Goal: Information Seeking & Learning: Compare options

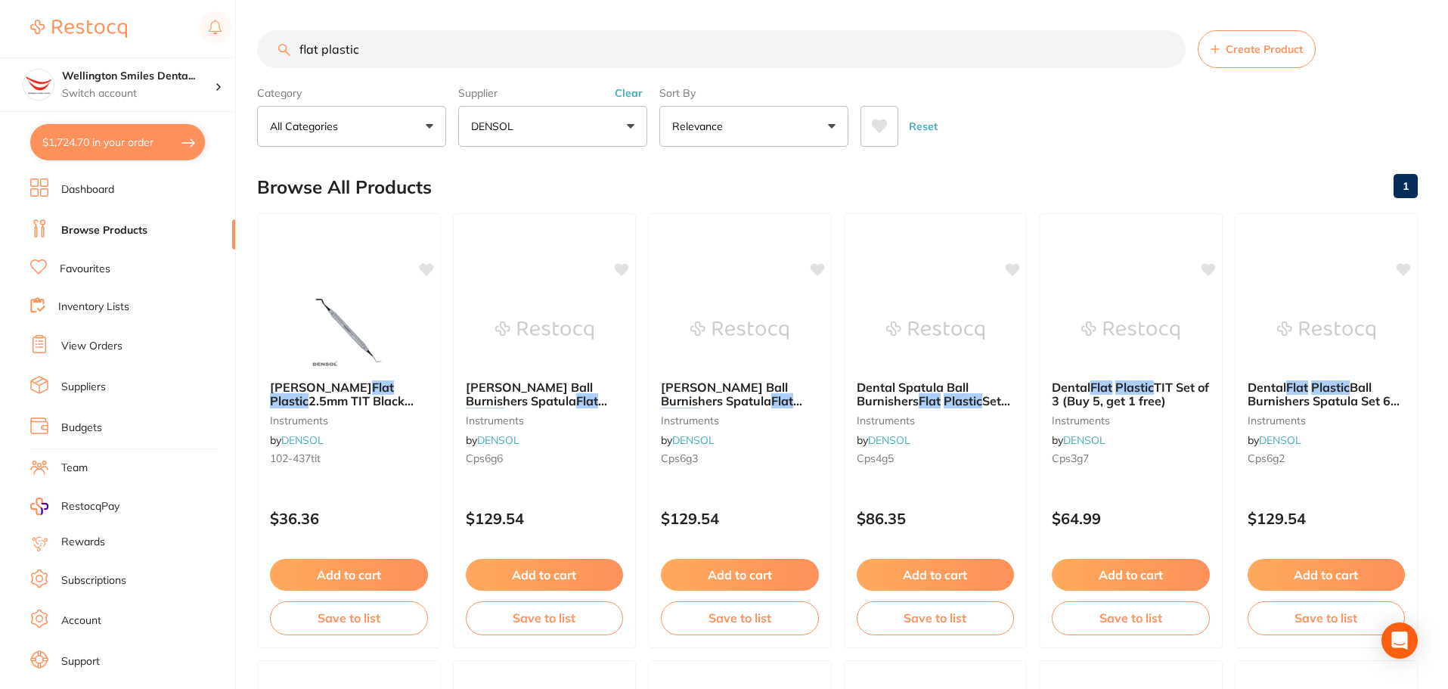
drag, startPoint x: 651, startPoint y: 88, endPoint x: 630, endPoint y: 108, distance: 28.9
click at [632, 107] on div "Category All Categories All Categories instruments orthodontics Clear Category …" at bounding box center [837, 113] width 1161 height 67
click at [613, 92] on button "Clear" at bounding box center [628, 93] width 37 height 14
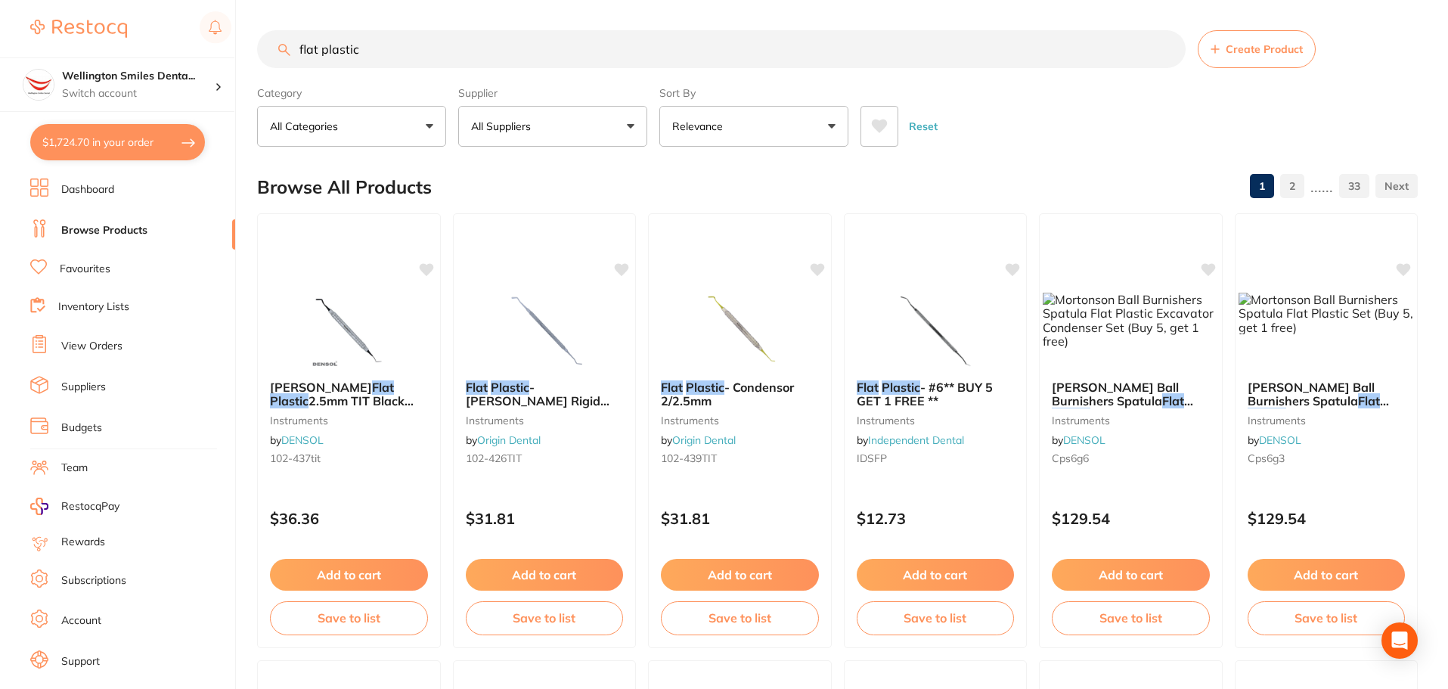
click at [605, 39] on input "flat plastic" at bounding box center [721, 49] width 929 height 38
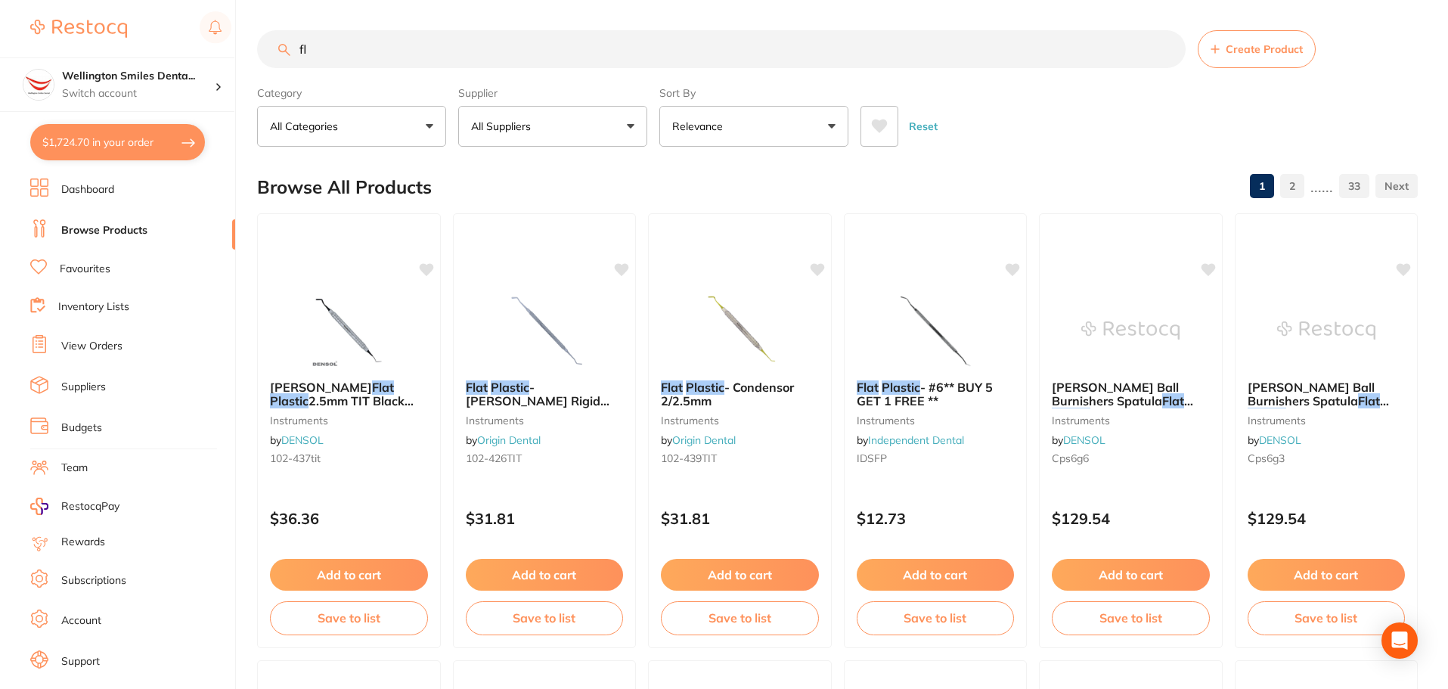
type input "f"
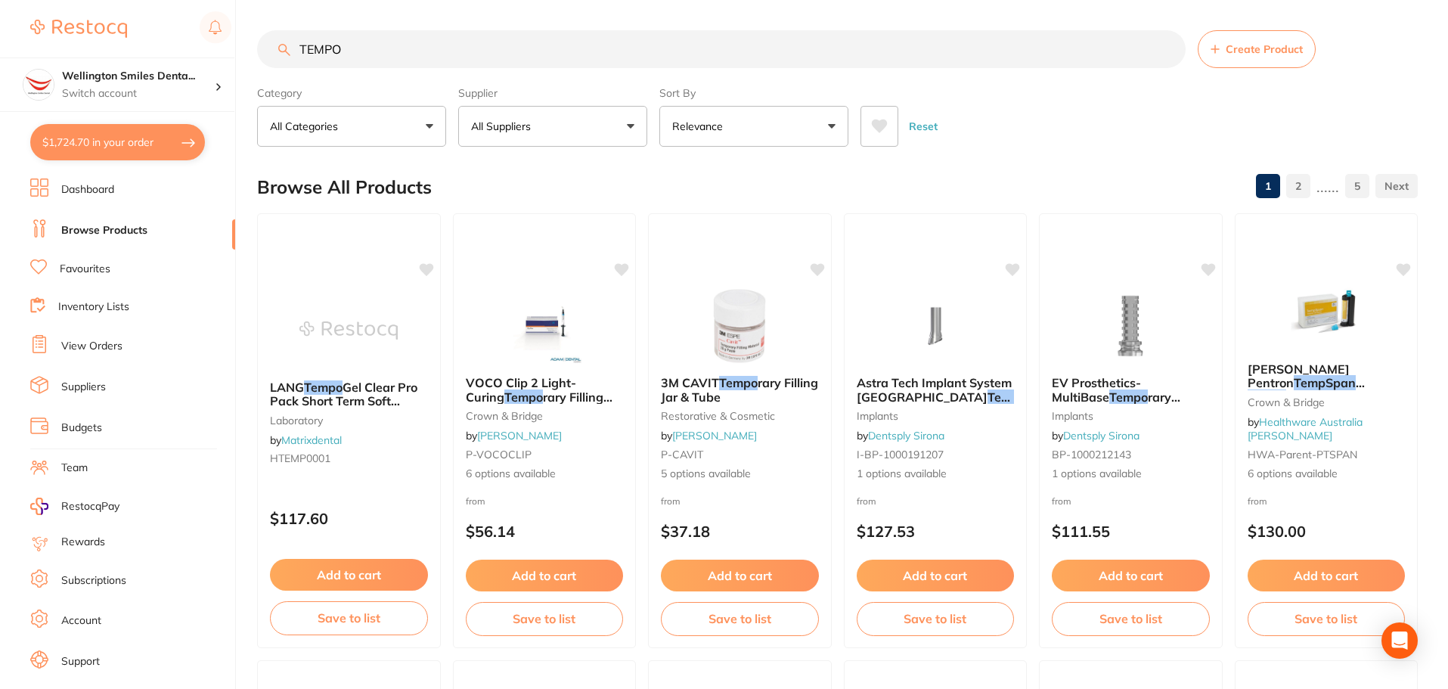
click at [566, 59] on input "TEMPO" at bounding box center [721, 49] width 929 height 38
type input "TEMPORARY CEMENT"
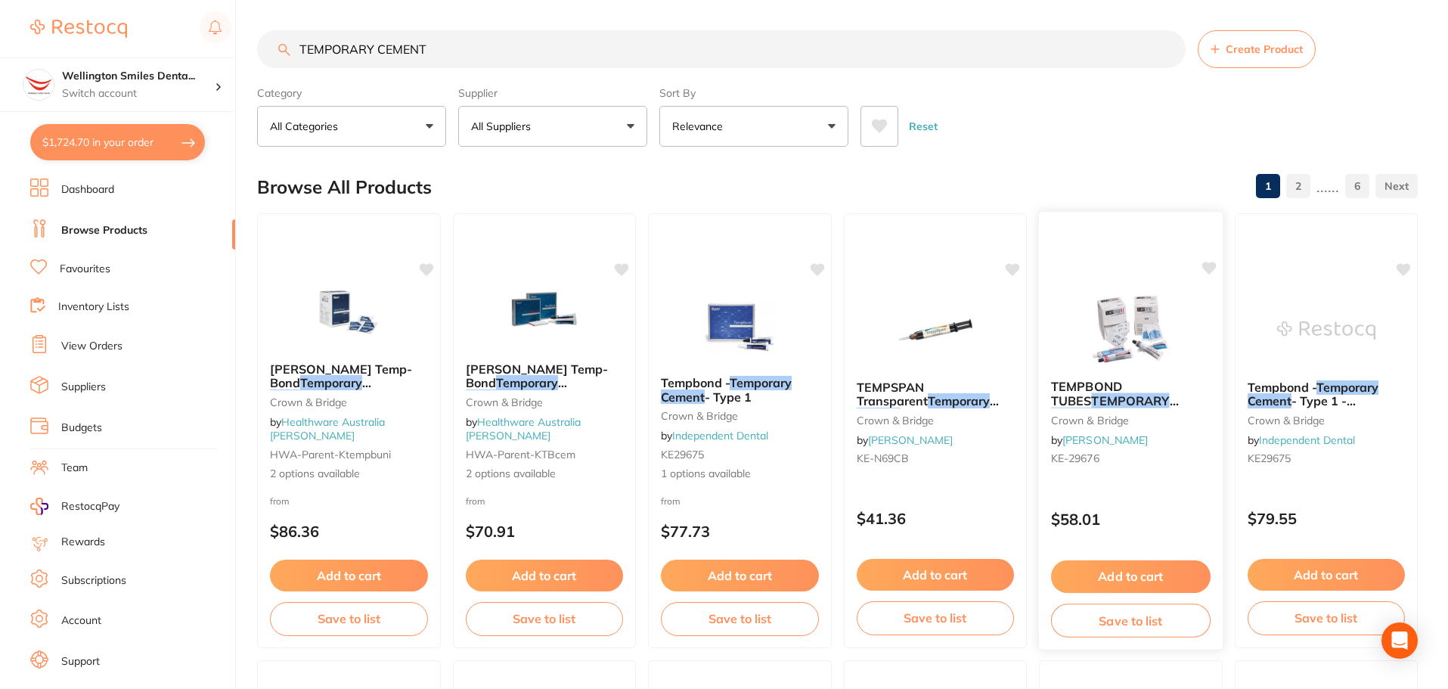
click at [1163, 343] on img at bounding box center [1130, 329] width 99 height 76
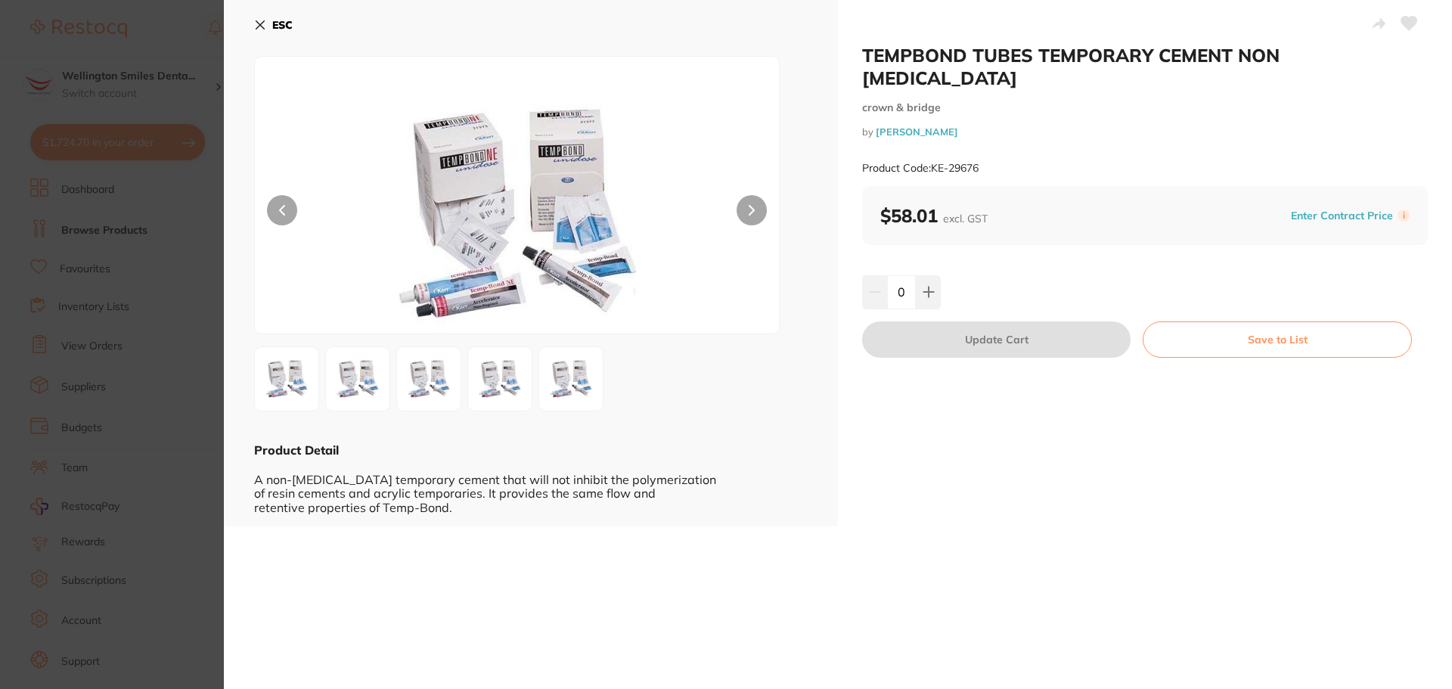
click at [332, 384] on img at bounding box center [357, 379] width 54 height 54
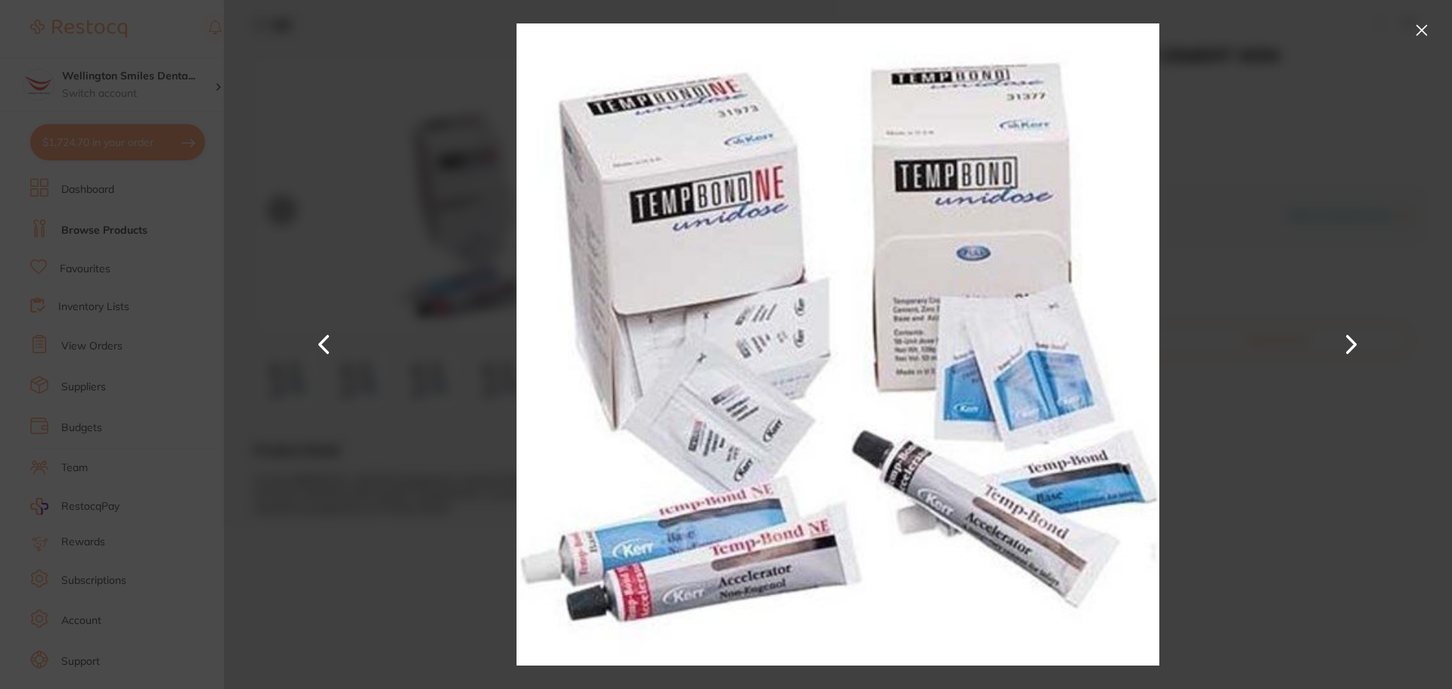
click at [1435, 464] on div at bounding box center [838, 344] width 1228 height 689
click at [1427, 29] on button at bounding box center [1422, 30] width 24 height 24
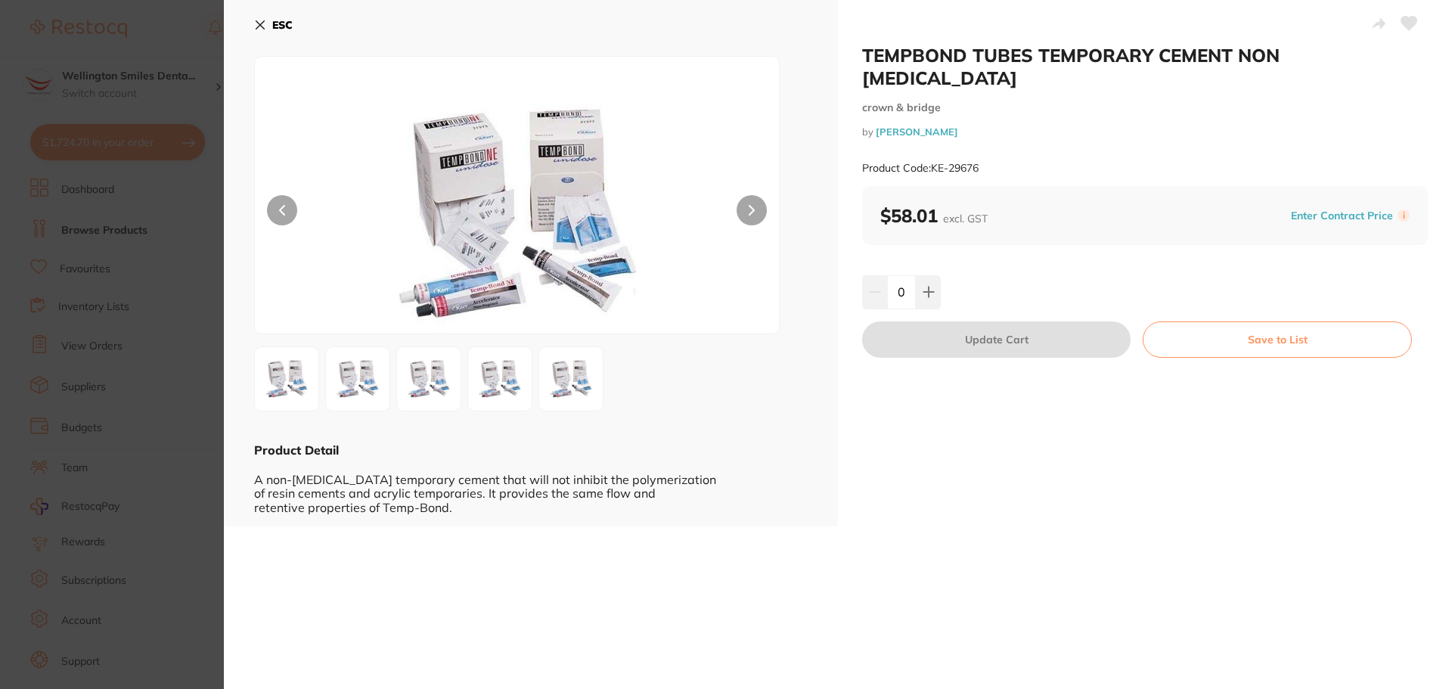
click at [256, 26] on icon at bounding box center [260, 25] width 12 height 12
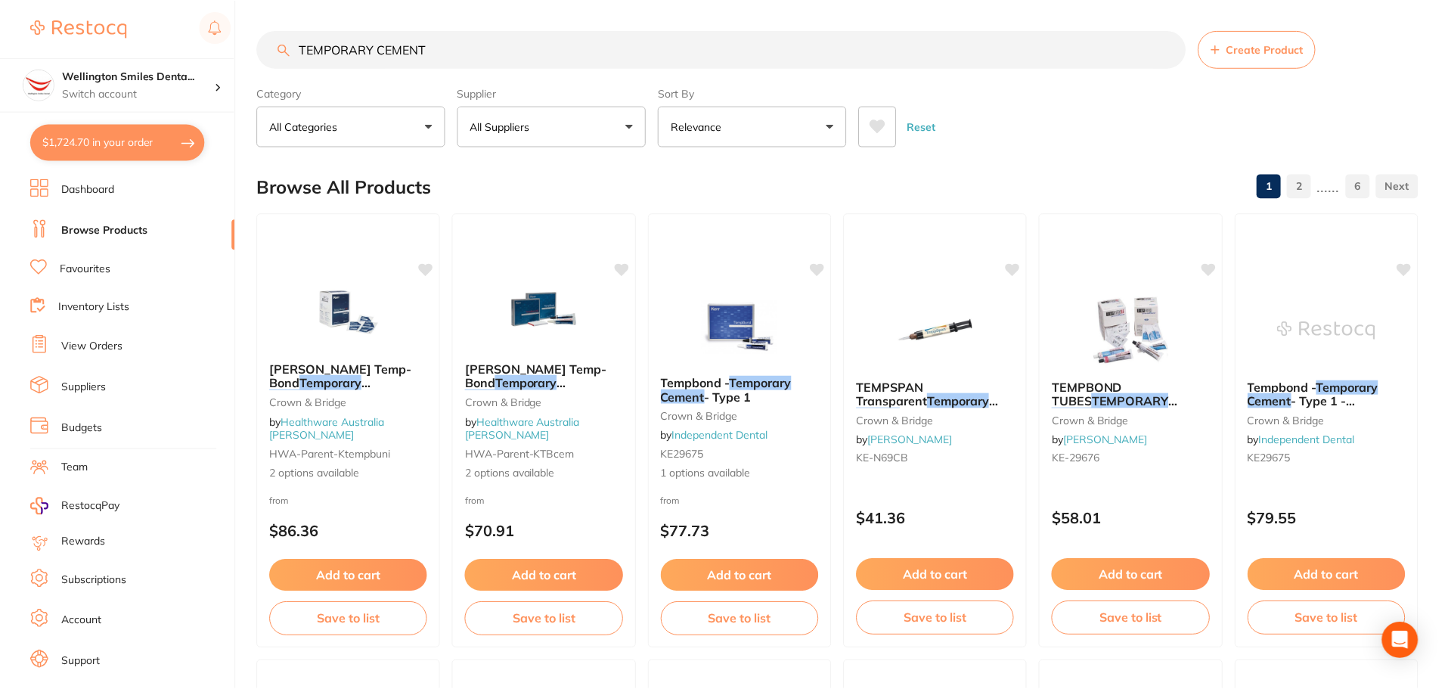
scroll to position [3, 0]
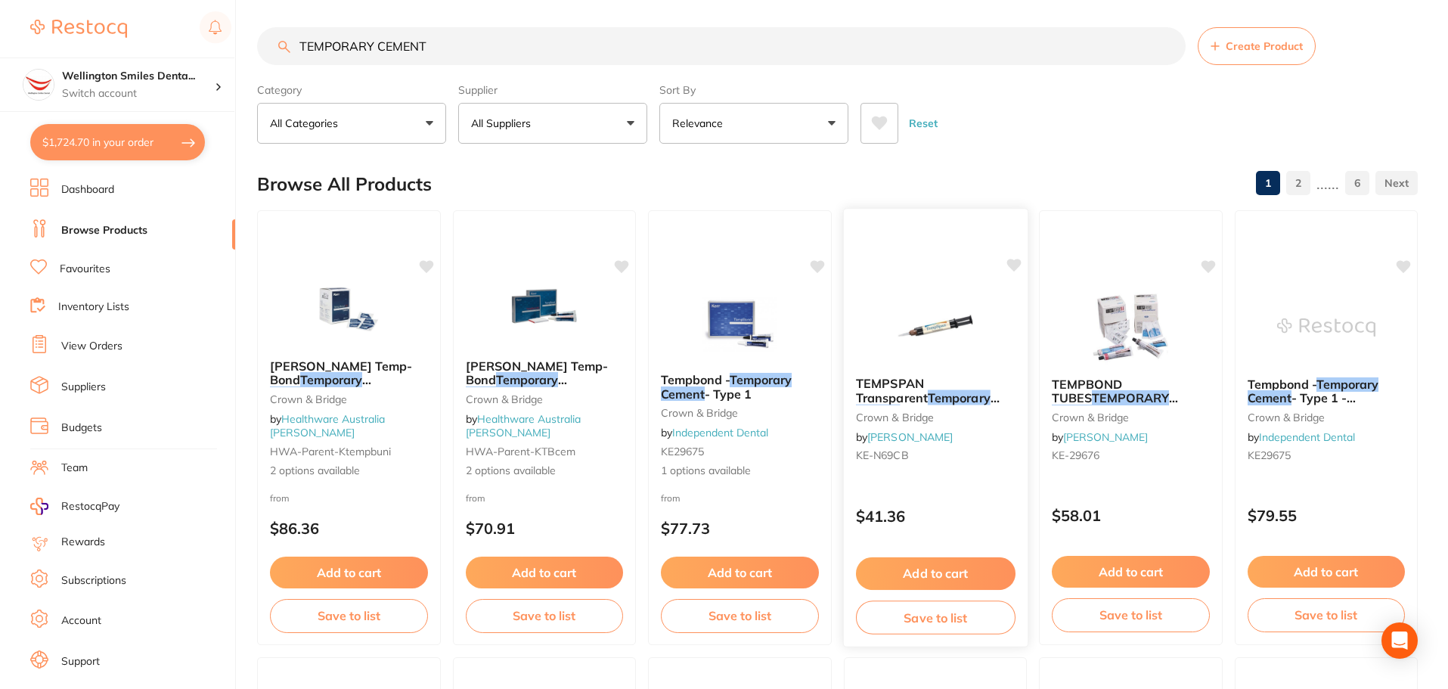
click at [974, 318] on img at bounding box center [935, 326] width 99 height 76
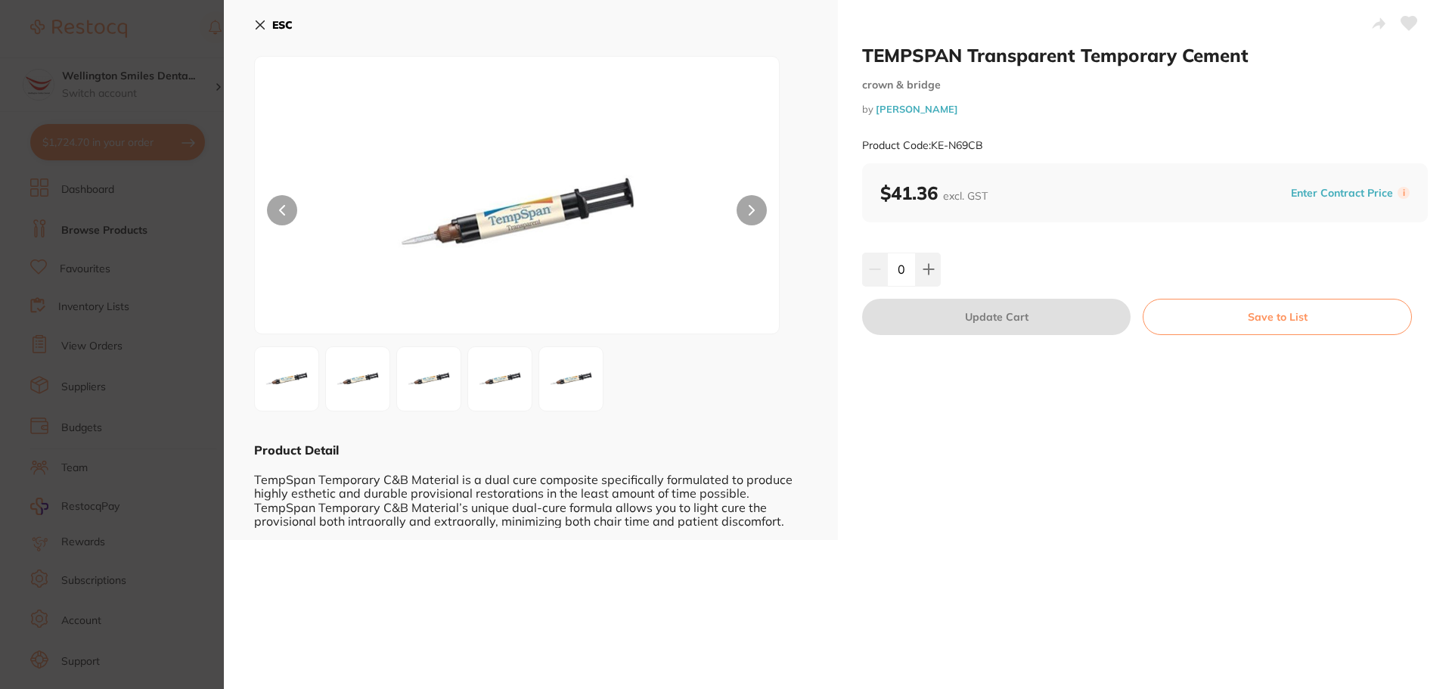
click at [759, 214] on button at bounding box center [752, 210] width 30 height 30
click at [552, 361] on img at bounding box center [571, 379] width 54 height 54
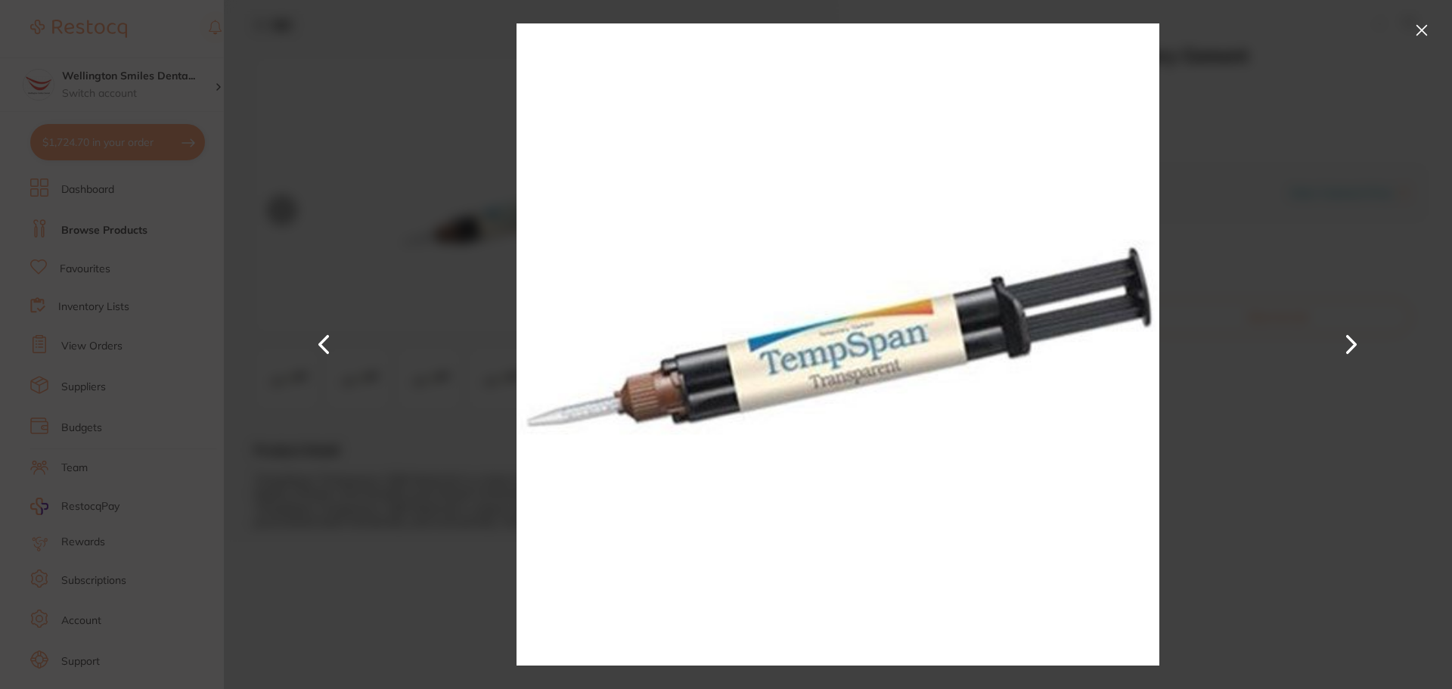
click at [1417, 39] on button at bounding box center [1422, 30] width 24 height 24
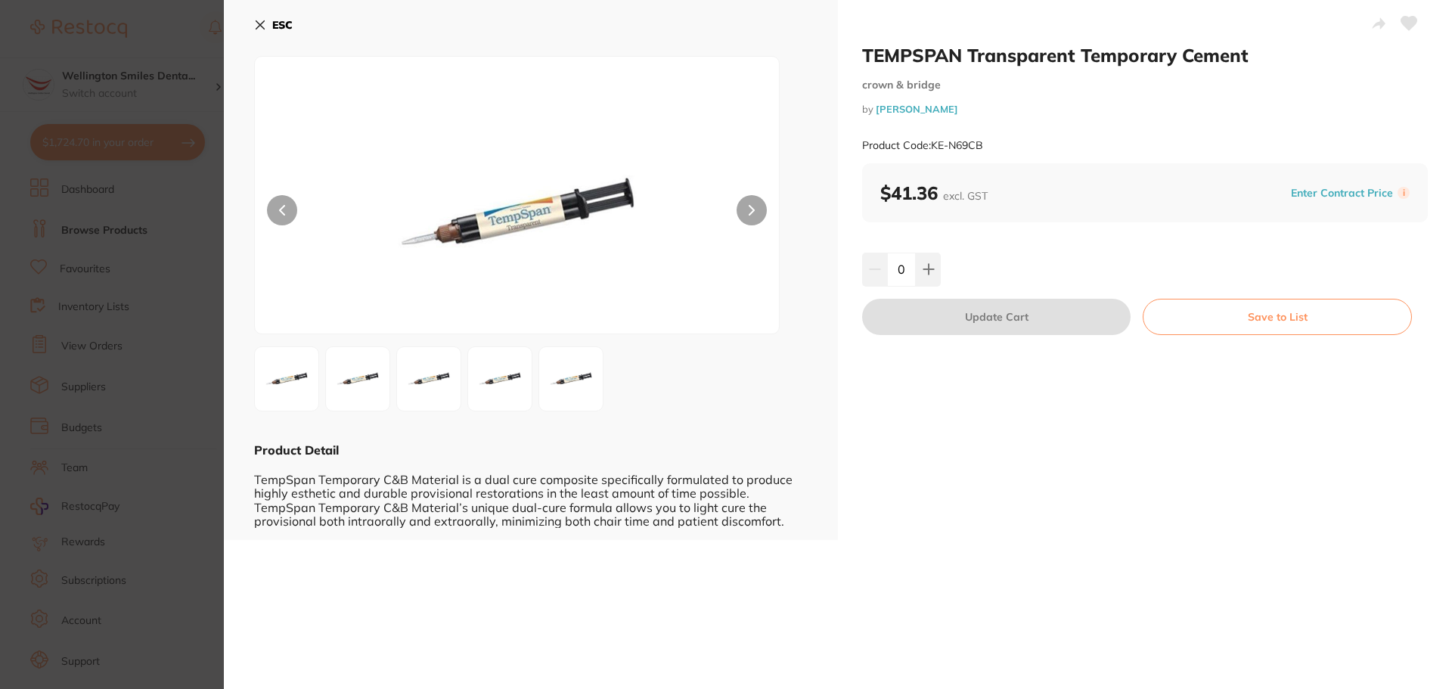
click at [587, 403] on img at bounding box center [571, 379] width 54 height 54
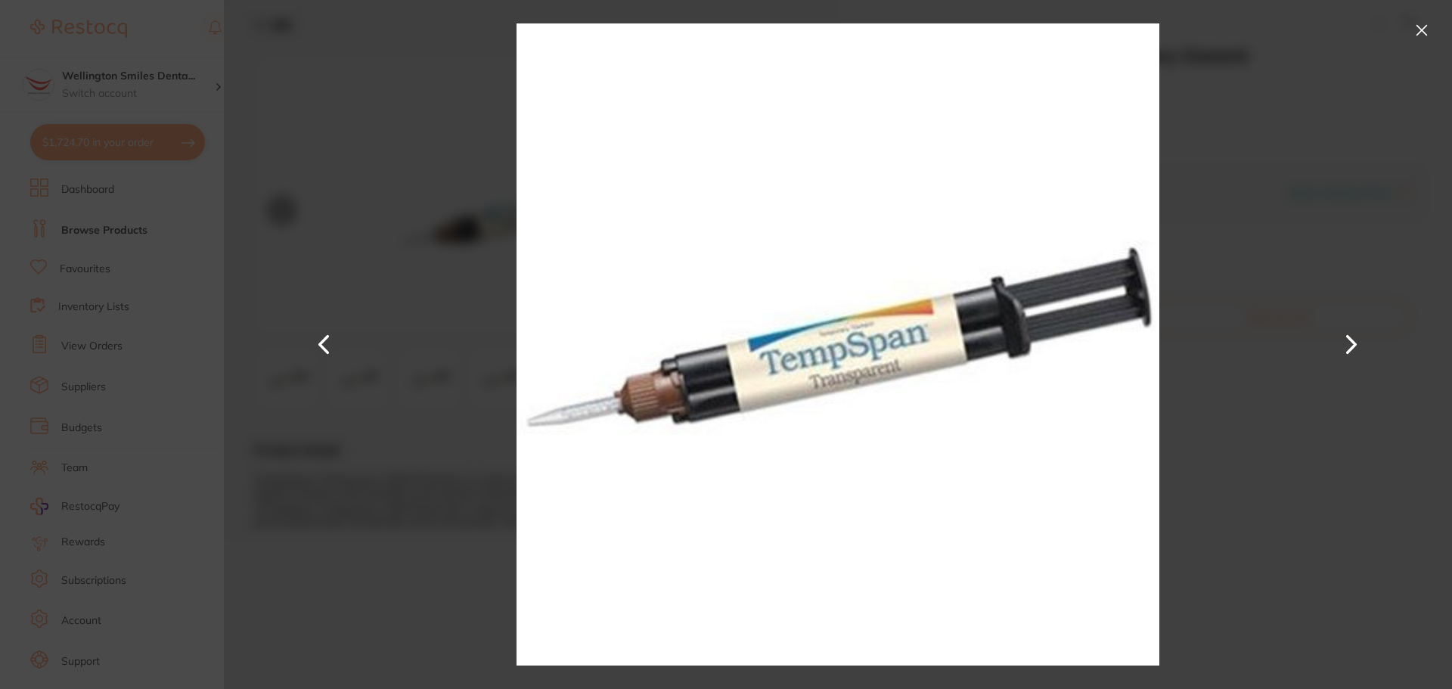
click at [489, 398] on div at bounding box center [838, 344] width 1228 height 689
click at [474, 399] on div at bounding box center [838, 344] width 1228 height 689
click at [1405, 24] on div at bounding box center [838, 344] width 1228 height 689
click at [1447, 52] on div at bounding box center [838, 344] width 1228 height 689
click at [1428, 26] on button at bounding box center [1422, 30] width 24 height 24
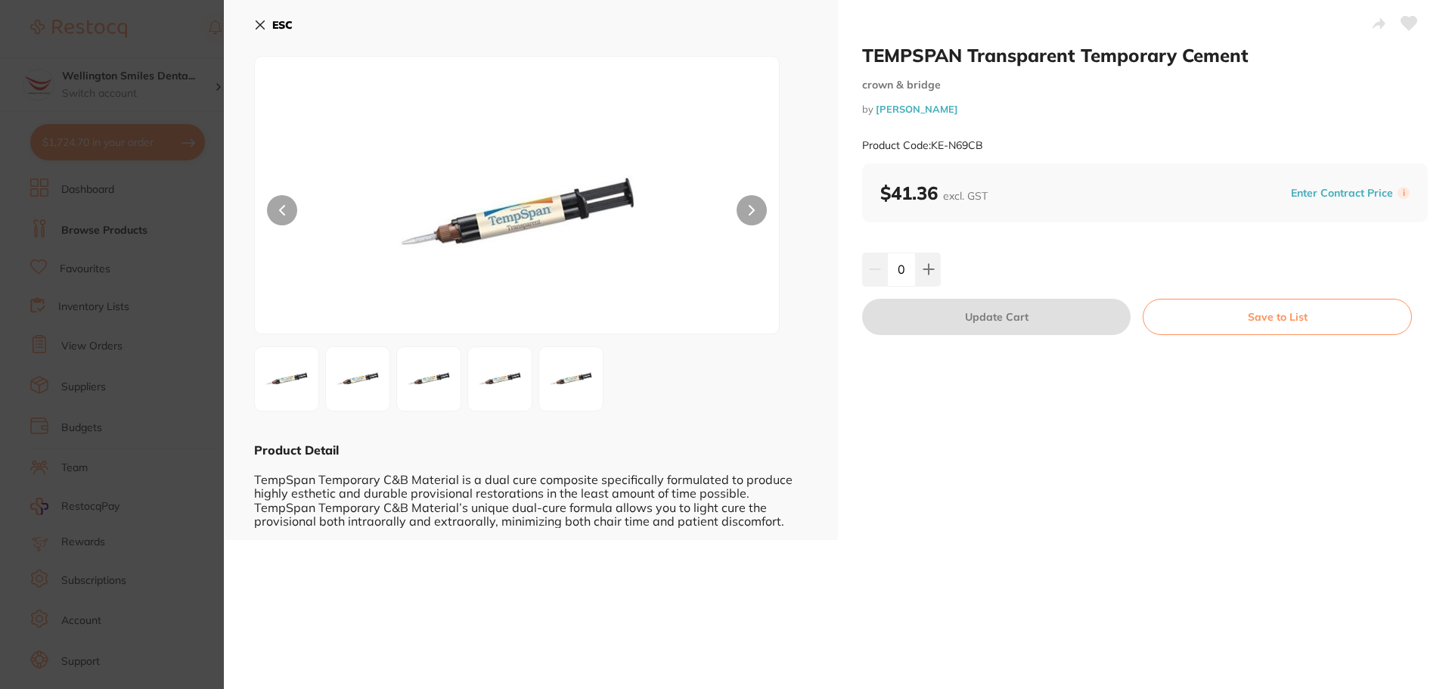
click at [145, 334] on section "TEMPSPAN Transparent Temporary Cement crown & bridge by [PERSON_NAME] Product C…" at bounding box center [726, 344] width 1452 height 689
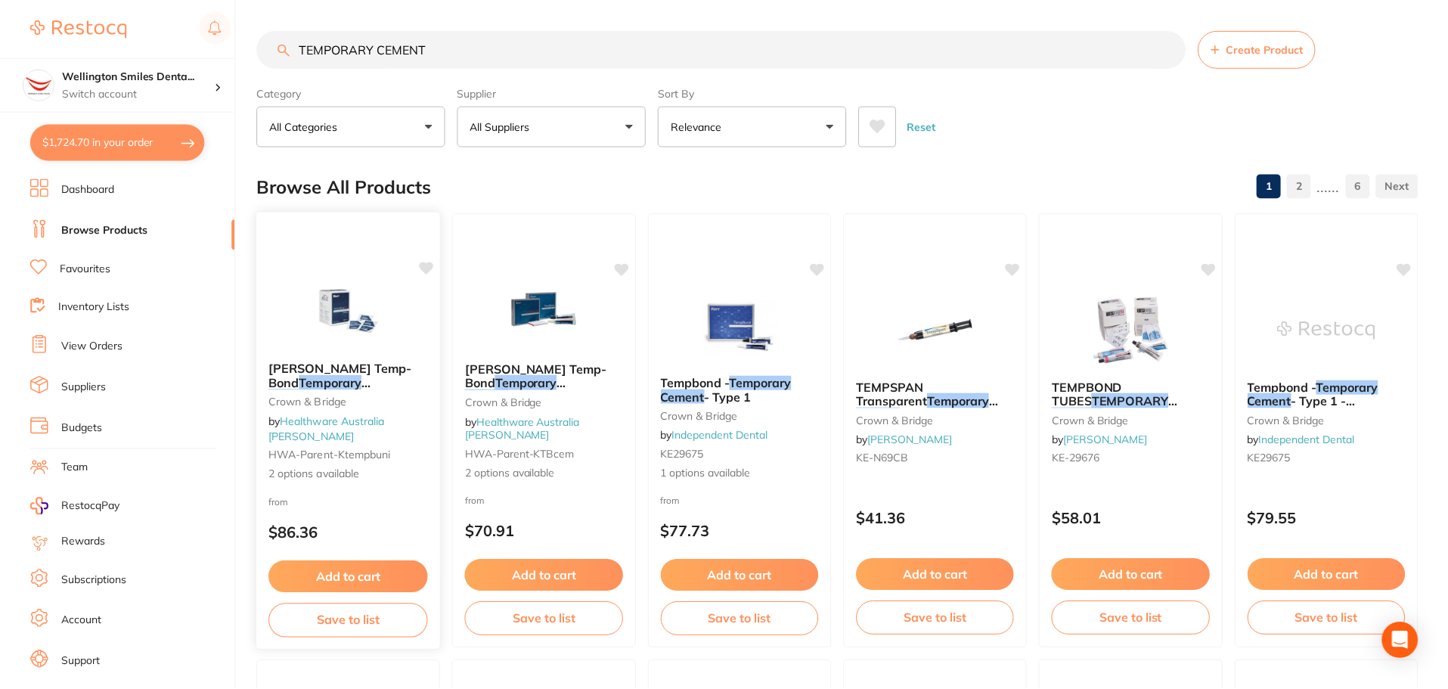
scroll to position [3, 0]
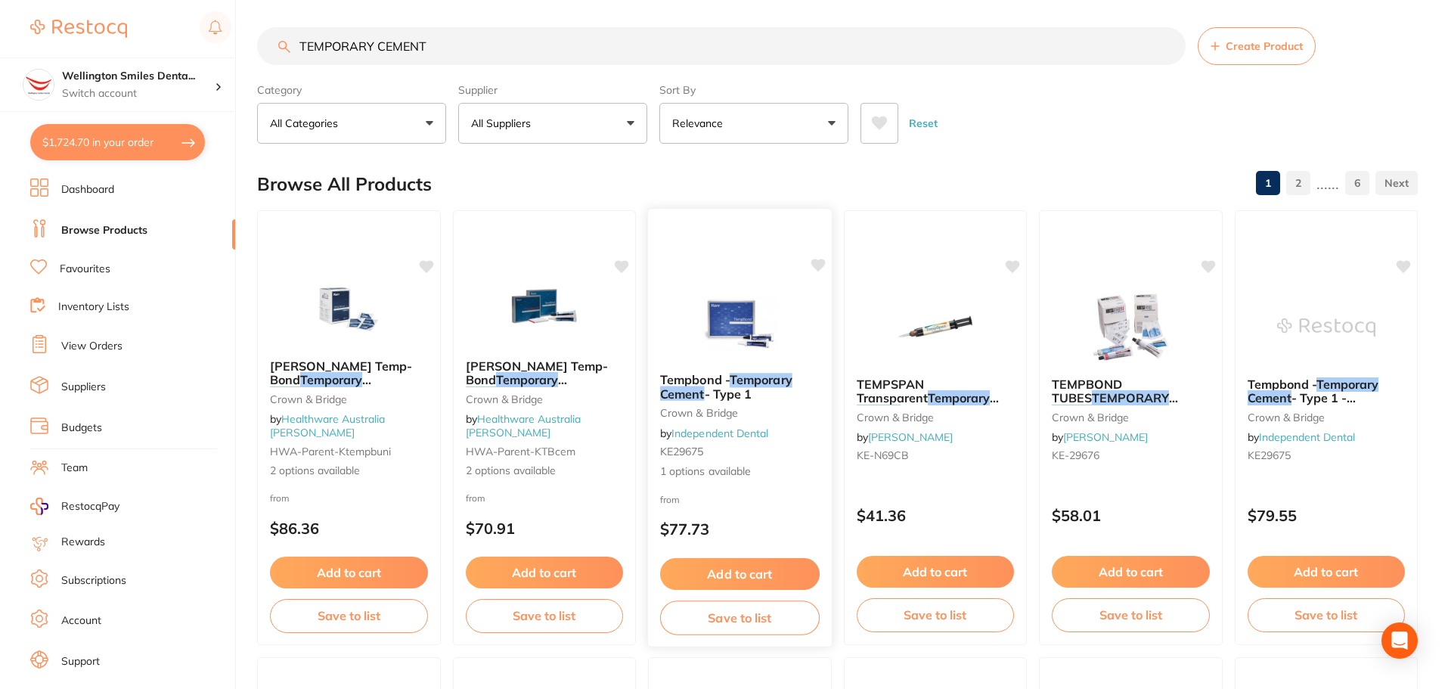
click at [793, 400] on b "Tempbond - Temporary Cement - Type 1" at bounding box center [740, 387] width 160 height 28
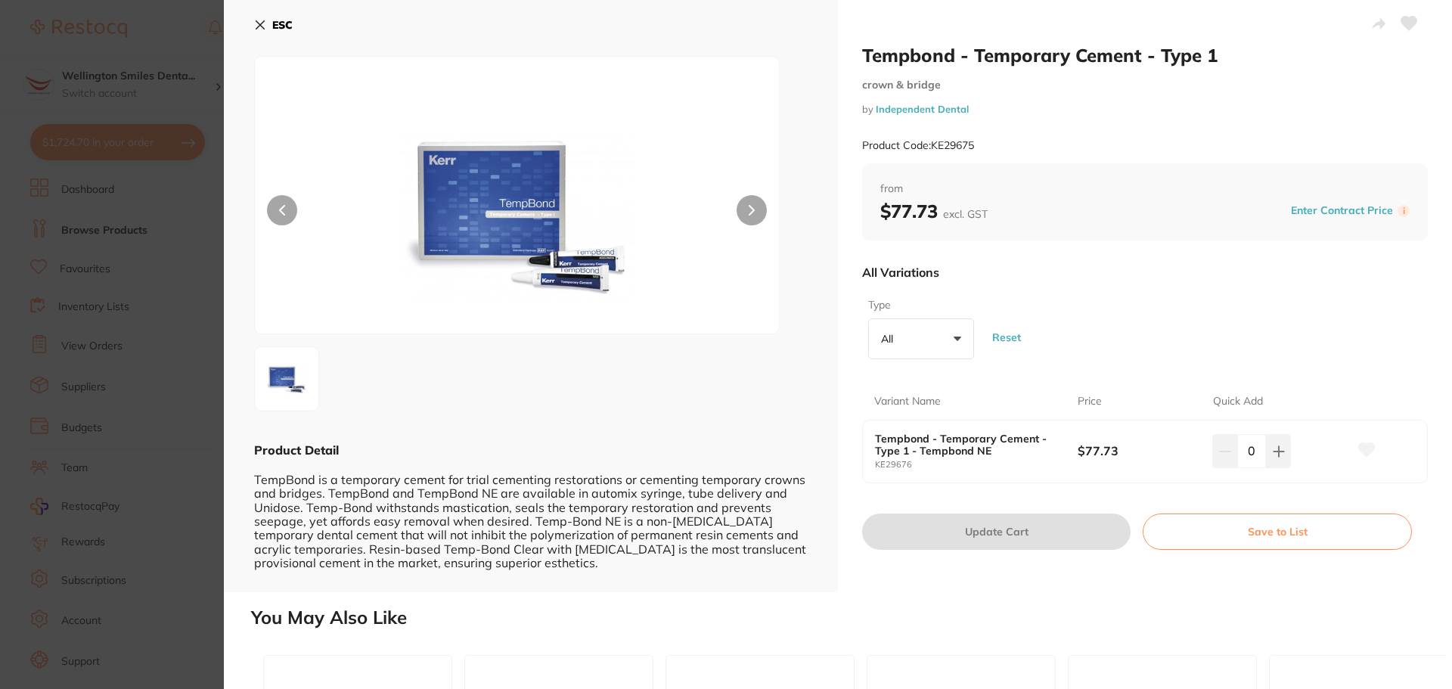
click at [132, 430] on section "Tempbond - Temporary Cement - Type 1 crown & bridge by Independent Dental Produ…" at bounding box center [726, 344] width 1452 height 689
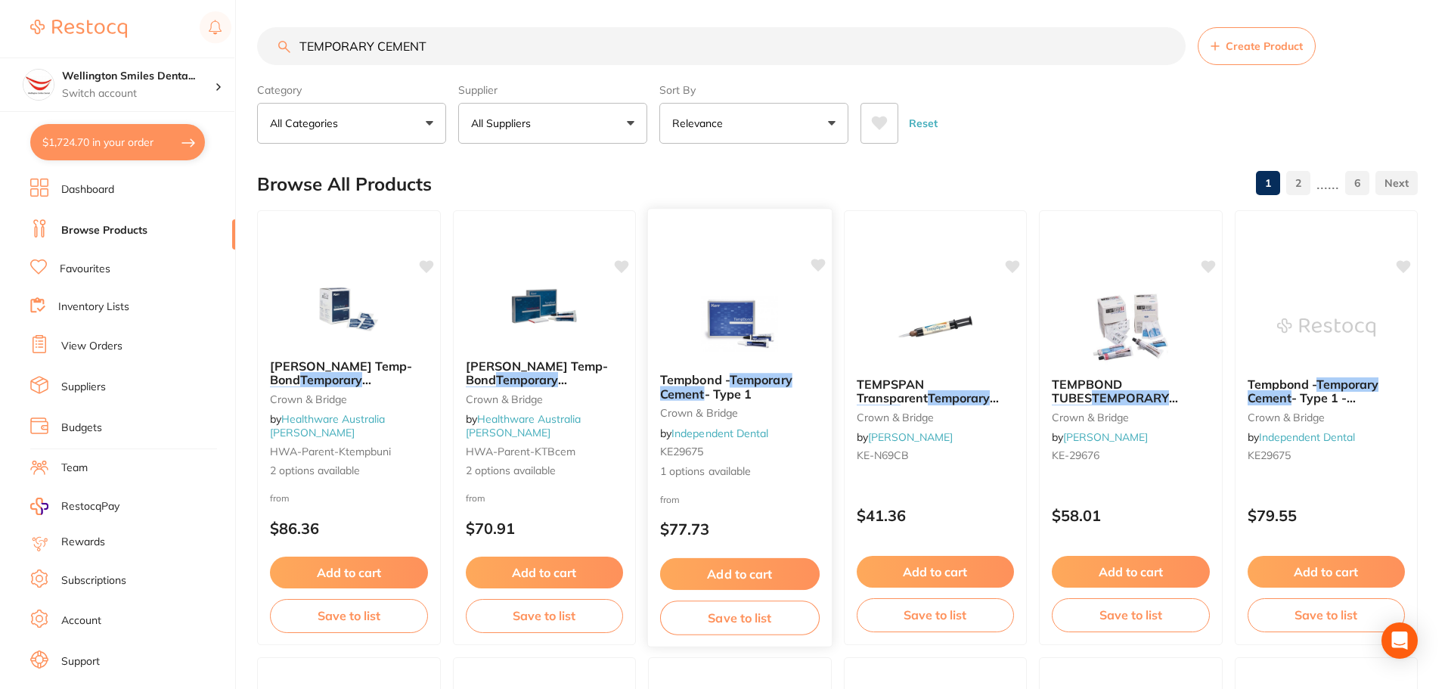
scroll to position [154, 0]
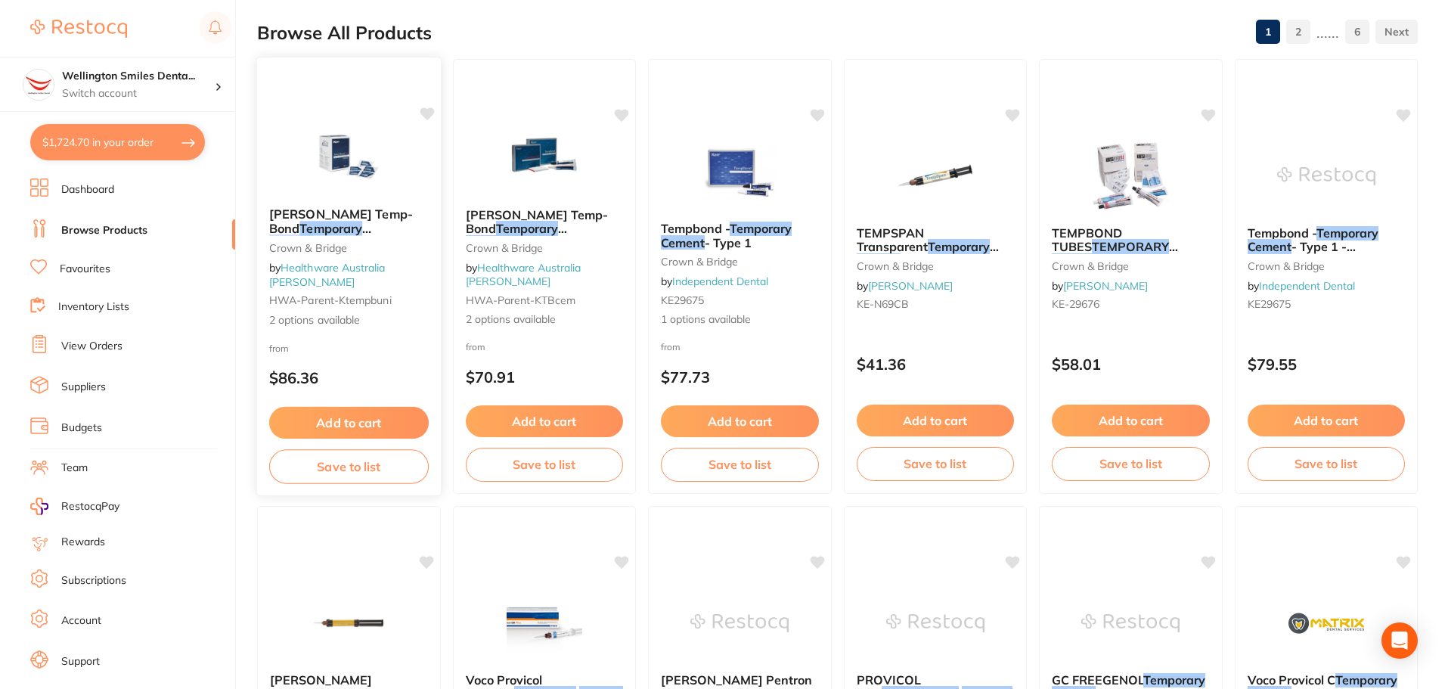
click at [411, 195] on div at bounding box center [349, 157] width 184 height 76
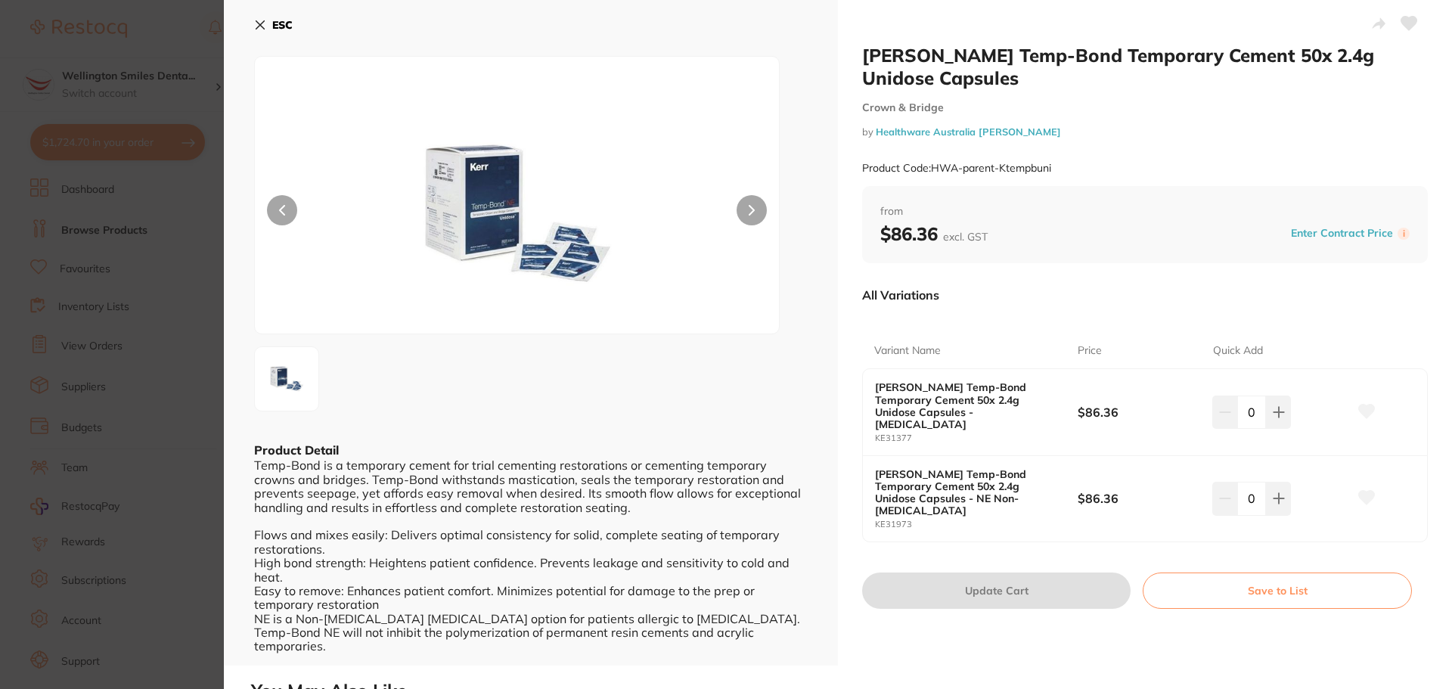
click at [205, 381] on section "[PERSON_NAME] Temp-Bond Temporary Cement 50x 2.4g Unidose Capsules Crown & Brid…" at bounding box center [726, 344] width 1452 height 689
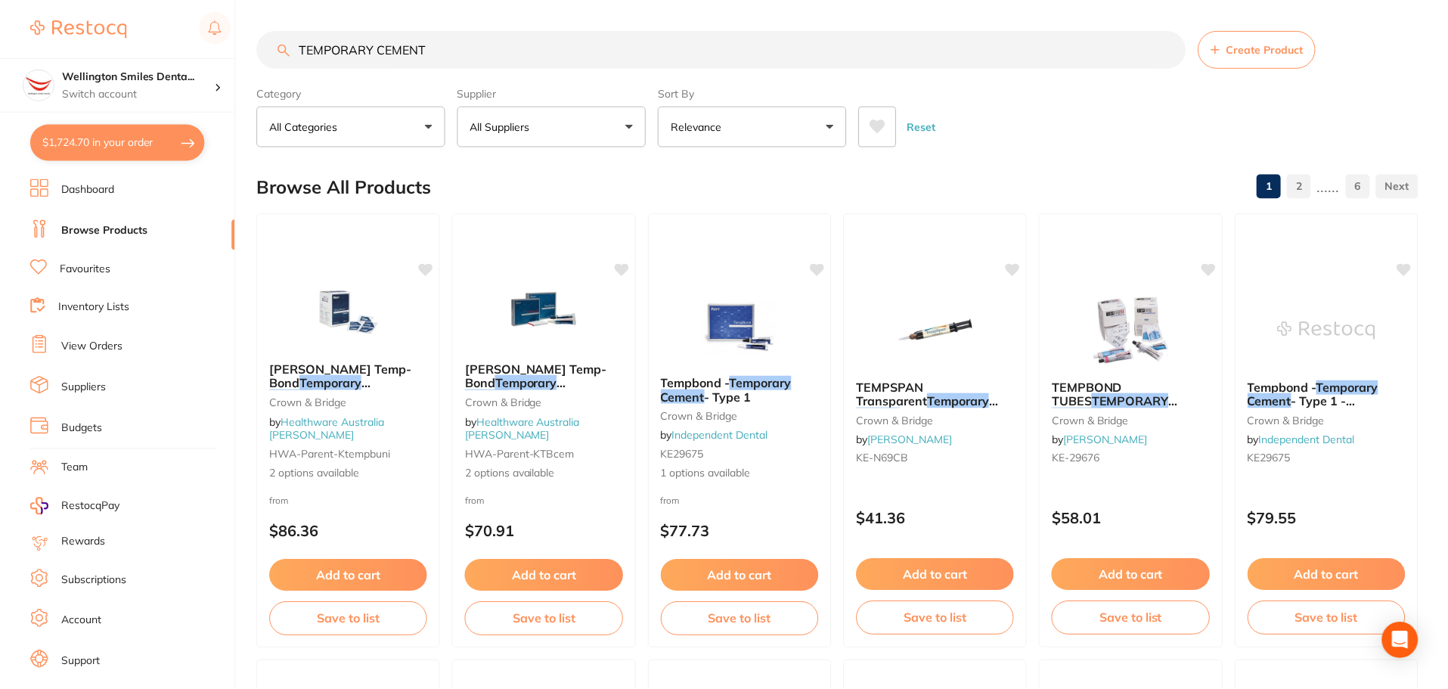
scroll to position [154, 0]
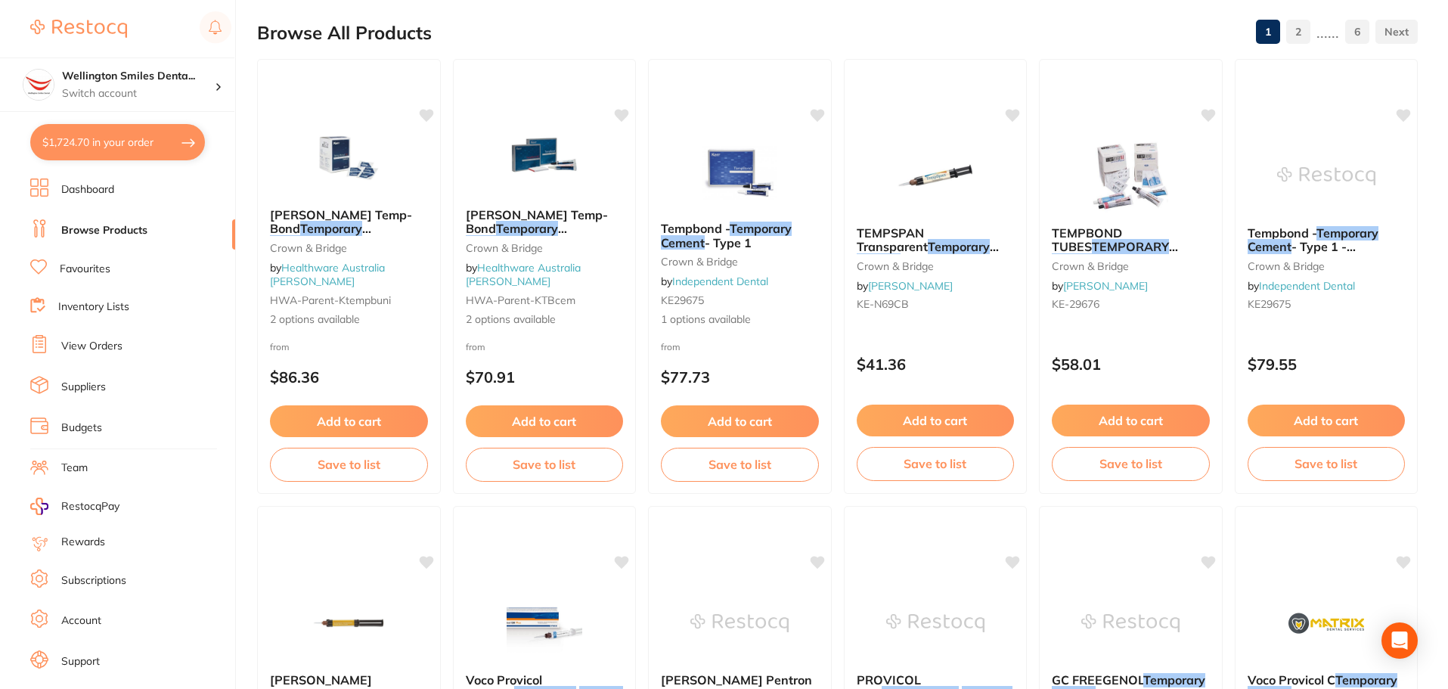
click at [117, 370] on ul "Dashboard Browse Products Favourites Inventory Lists View Orders Suppliers Budg…" at bounding box center [132, 439] width 205 height 522
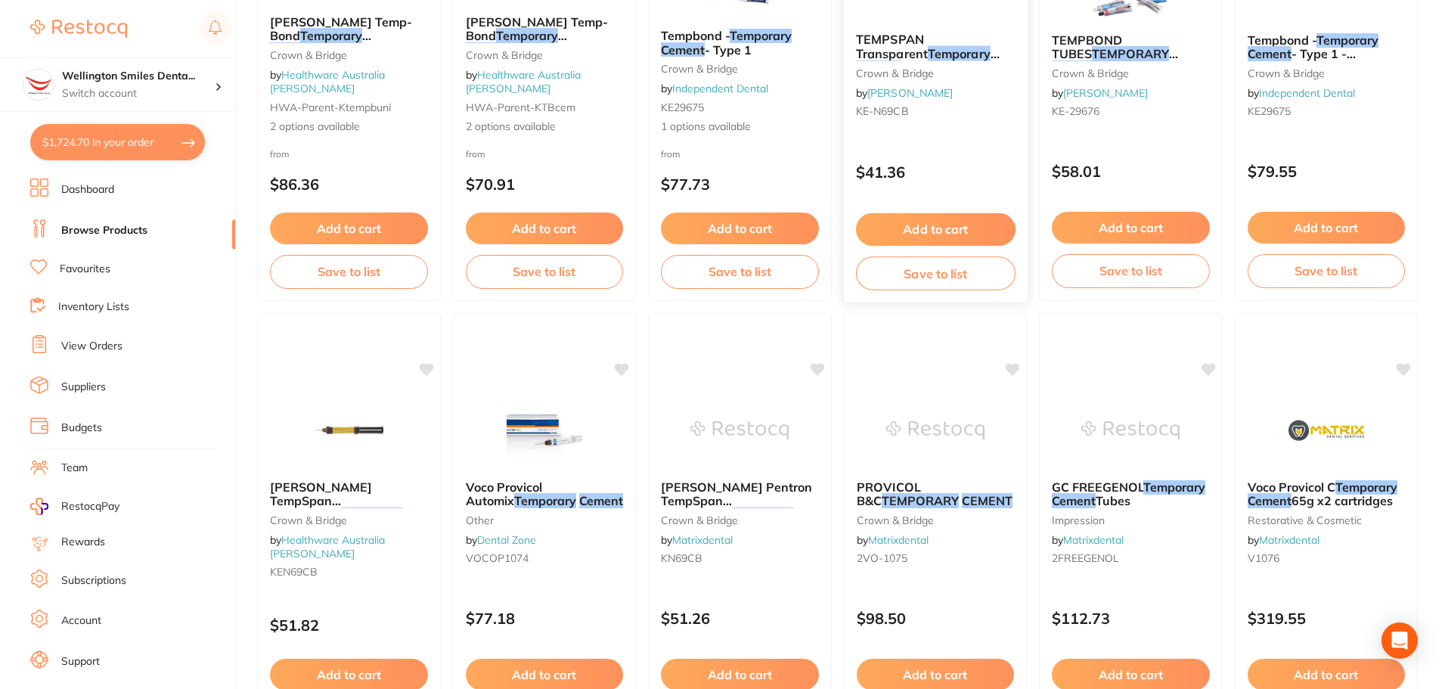
scroll to position [381, 0]
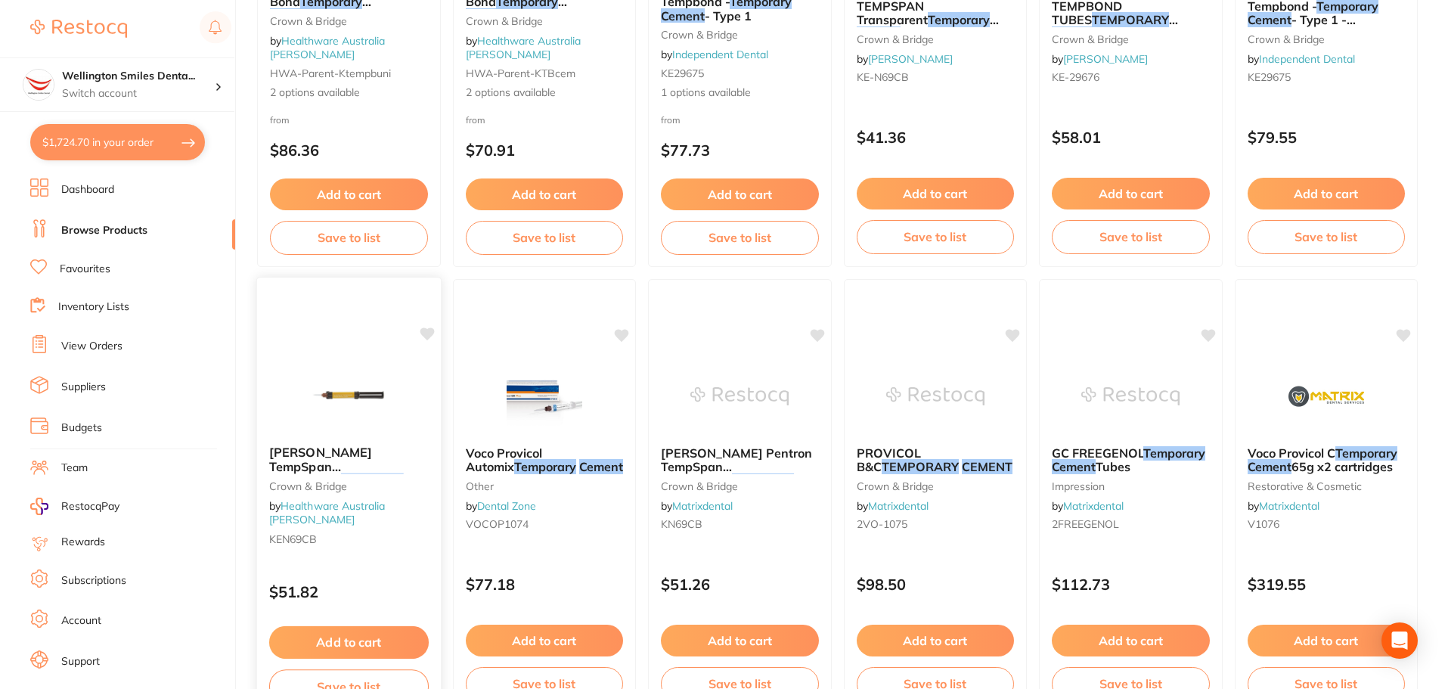
click at [357, 411] on img at bounding box center [348, 395] width 99 height 76
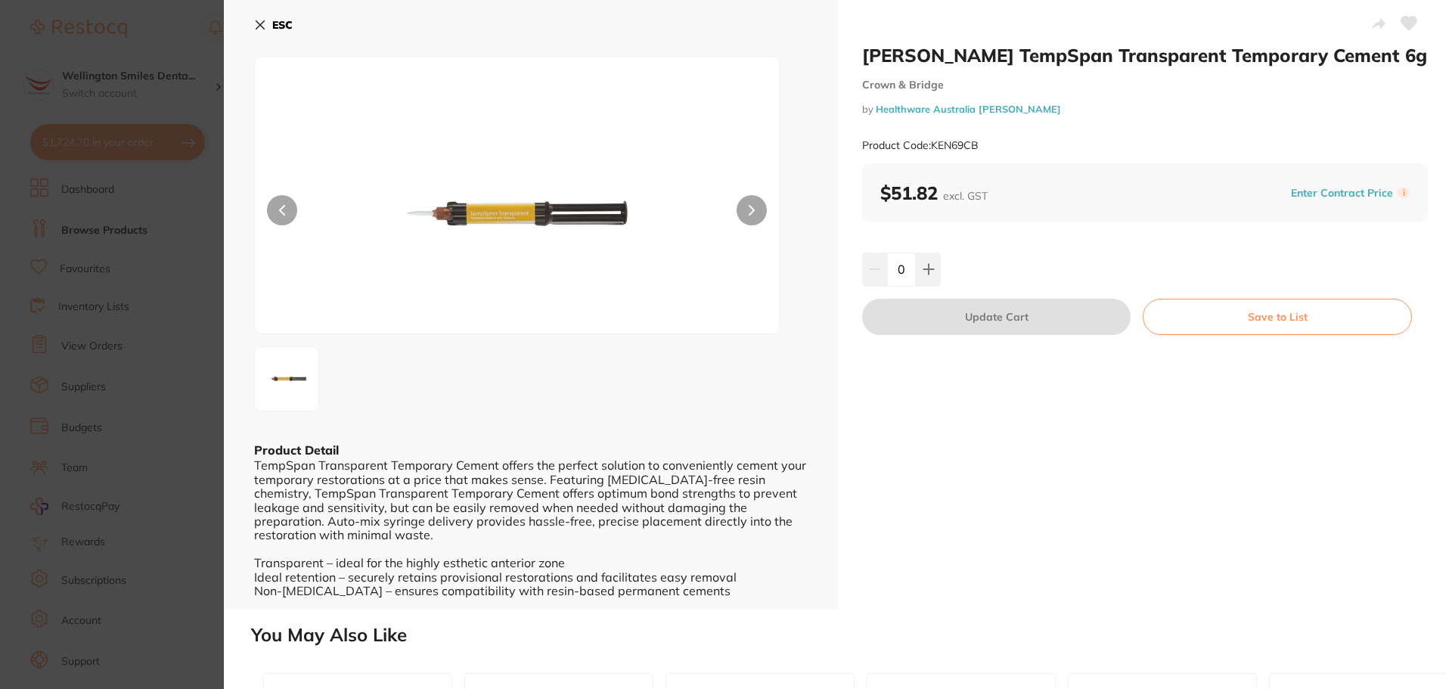
click at [761, 215] on button at bounding box center [752, 210] width 30 height 30
click at [757, 222] on button at bounding box center [752, 210] width 30 height 30
click at [228, 474] on div "ESC Product Detail TempSpan Transparent Temporary Cement offers the perfect sol…" at bounding box center [531, 305] width 614 height 610
click at [215, 186] on section "[PERSON_NAME] TempSpan Transparent Temporary Cement 6g Crown & Bridge by Health…" at bounding box center [726, 344] width 1452 height 689
